Goal: Task Accomplishment & Management: Use online tool/utility

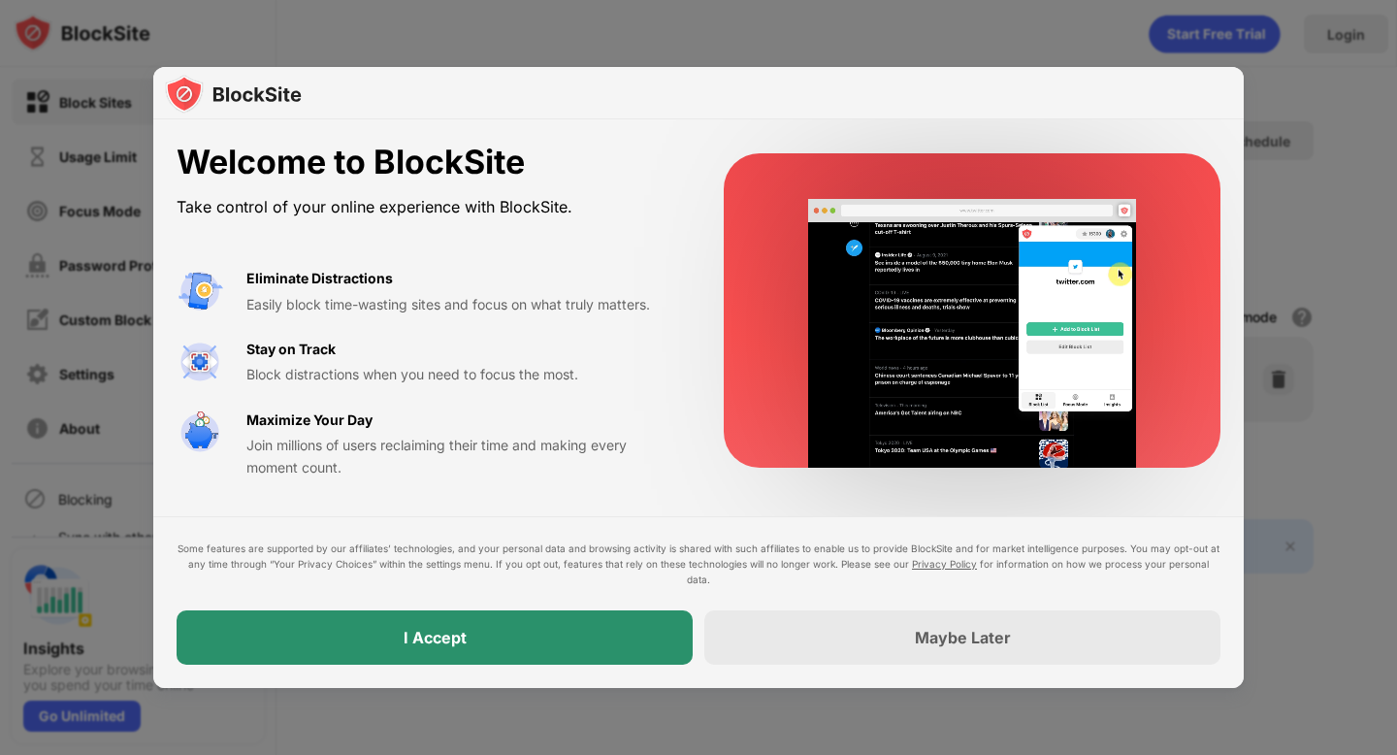
click at [497, 639] on div "I Accept" at bounding box center [435, 637] width 516 height 54
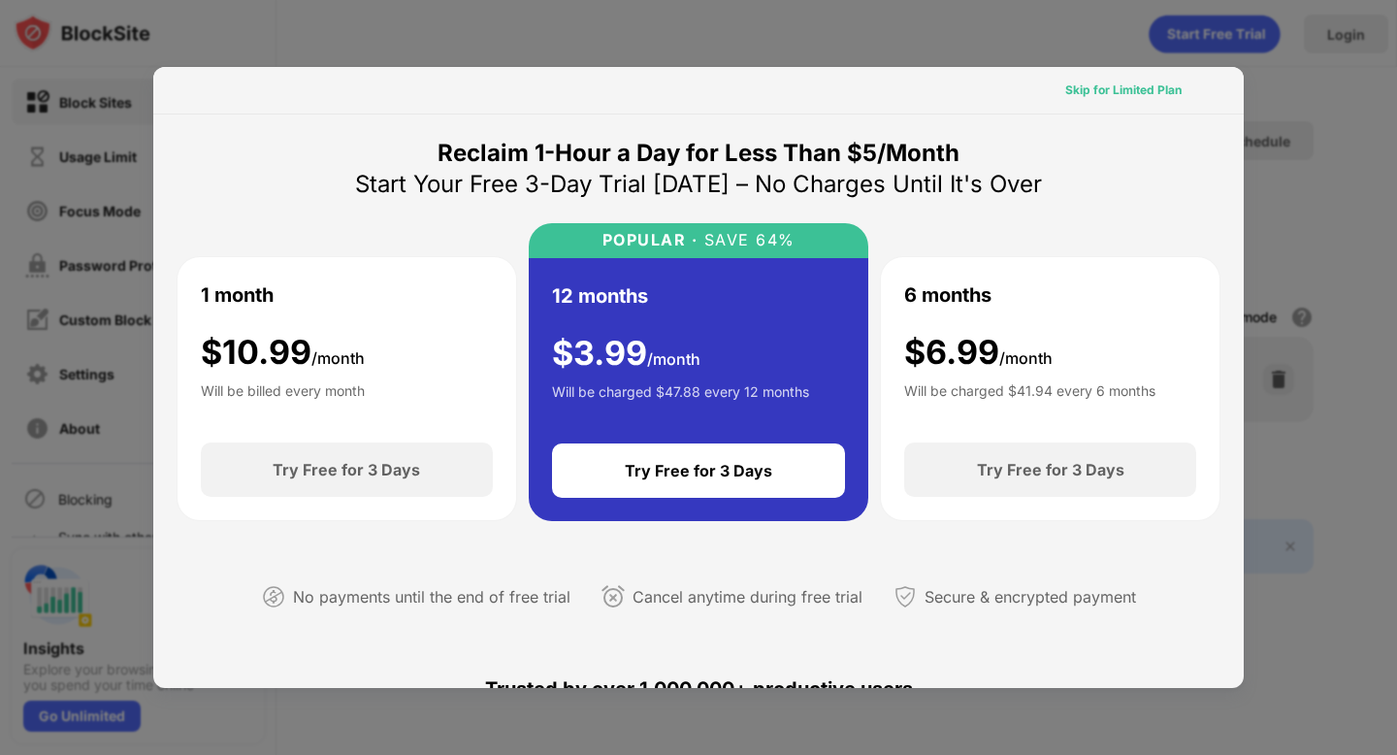
click at [1077, 96] on div "Skip for Limited Plan" at bounding box center [1123, 90] width 116 height 19
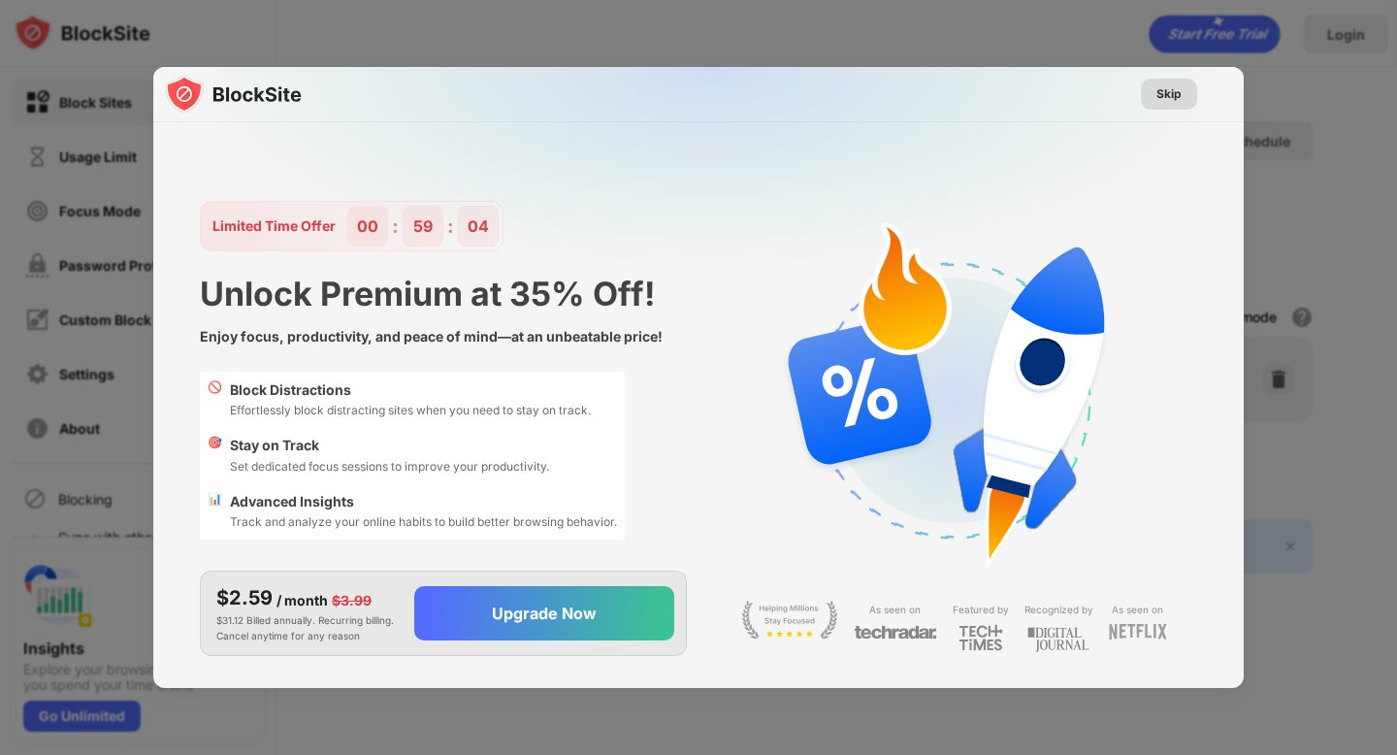
click at [1176, 99] on div "Skip" at bounding box center [1168, 93] width 25 height 19
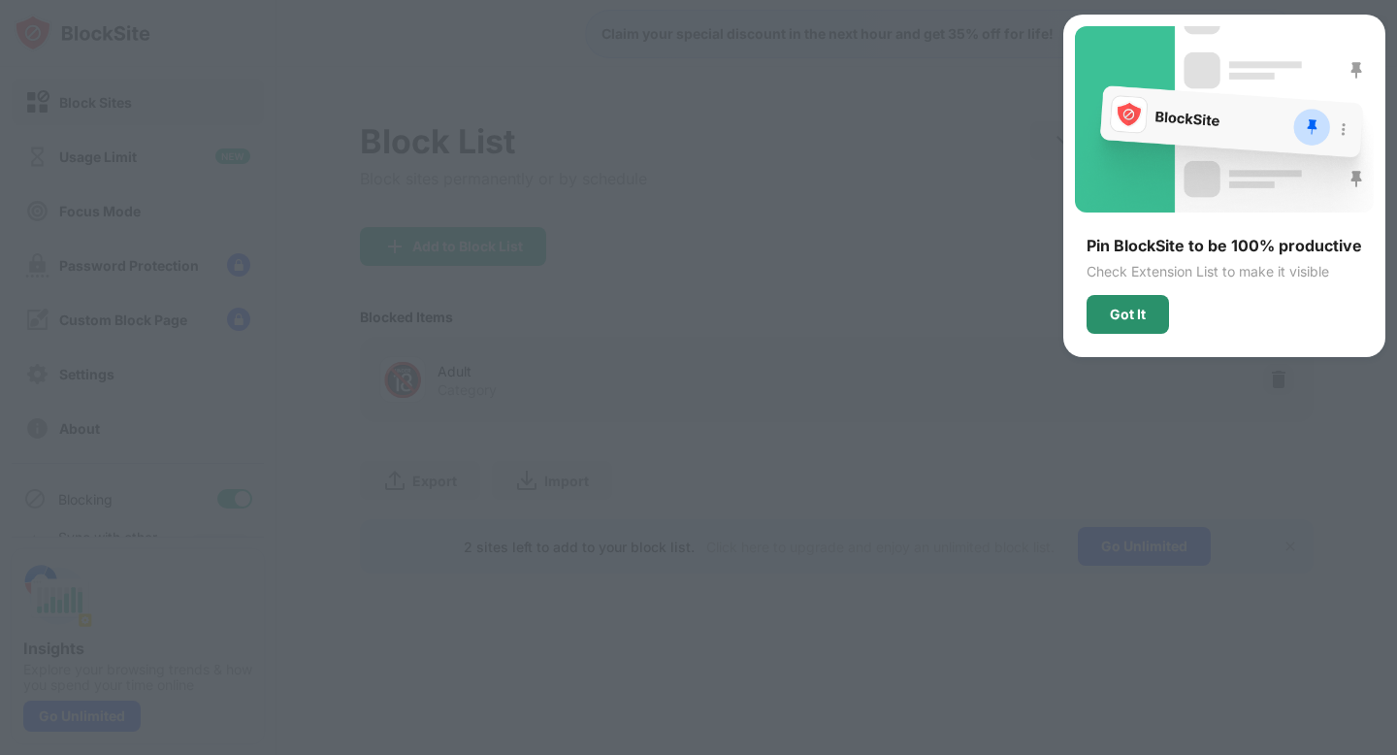
click at [1099, 305] on div "Got It" at bounding box center [1127, 314] width 82 height 39
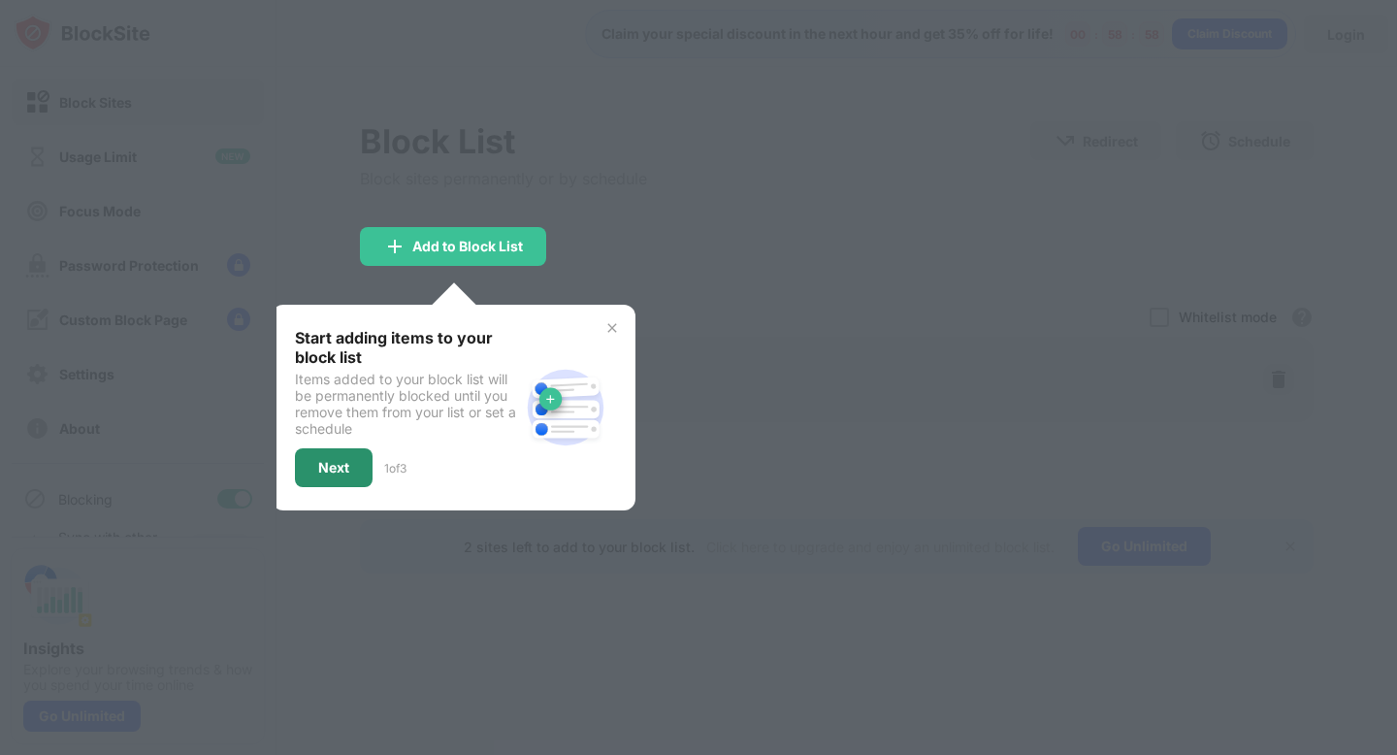
click at [315, 451] on div "Next" at bounding box center [334, 467] width 78 height 39
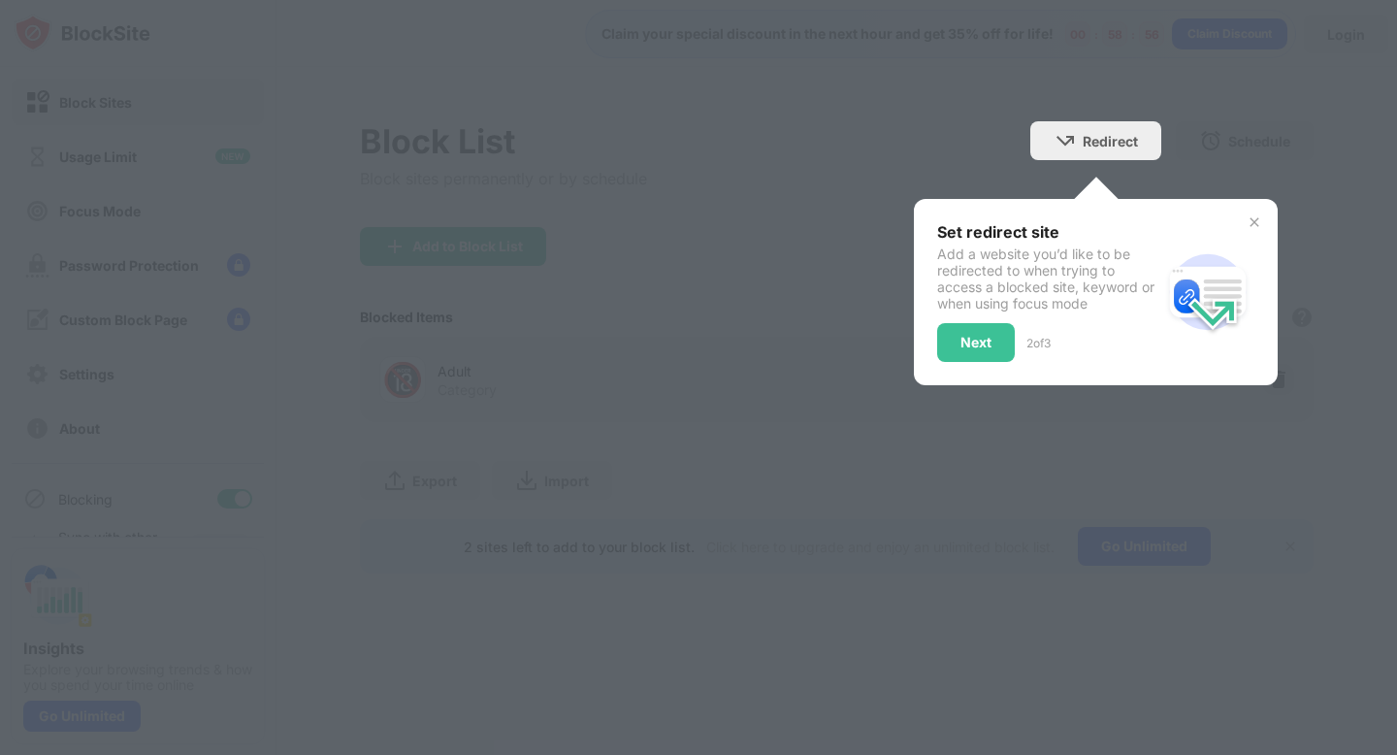
click at [1253, 180] on div at bounding box center [698, 377] width 1397 height 755
click at [1270, 200] on div "Set redirect site Add a website you’d like to be redirected to when trying to a…" at bounding box center [1096, 292] width 364 height 186
click at [1252, 218] on img at bounding box center [1255, 222] width 16 height 16
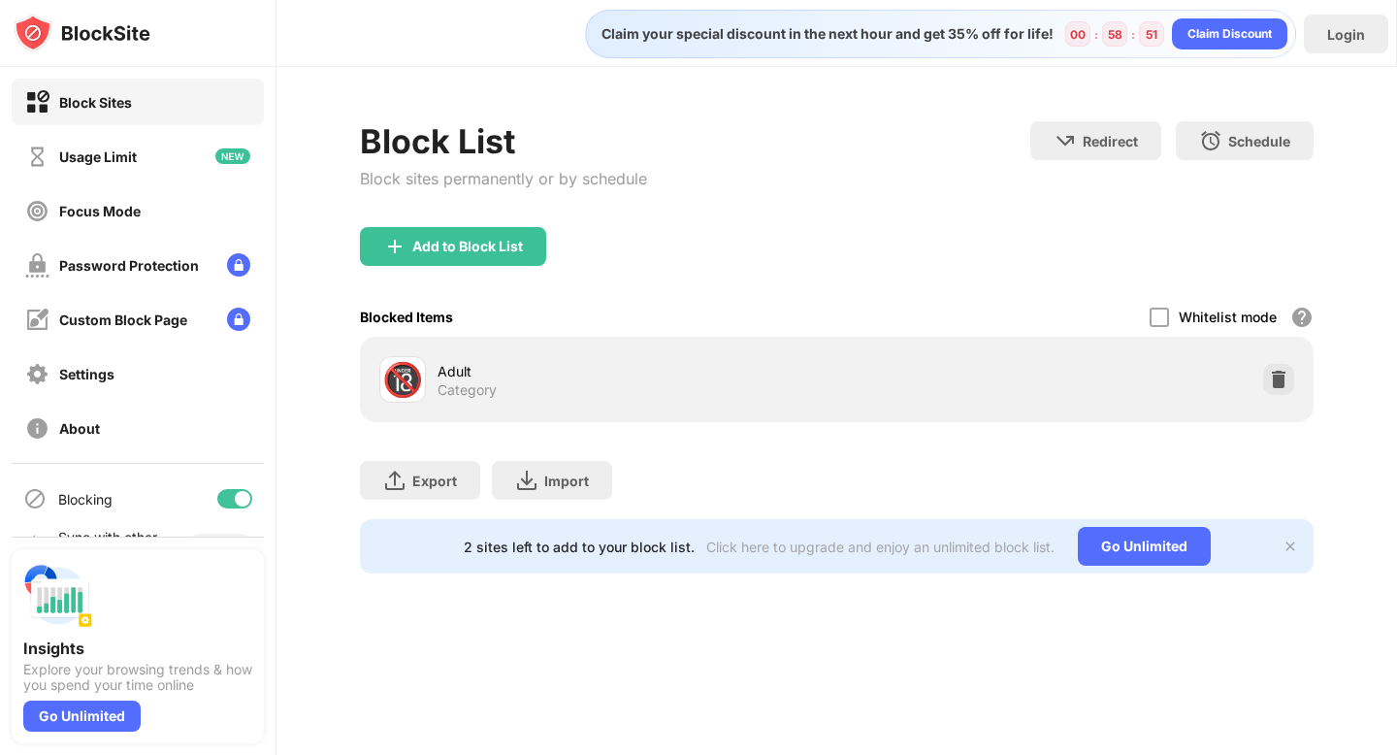
click at [1016, 350] on div "🔞 Adult Category" at bounding box center [836, 379] width 929 height 62
